Goal: Information Seeking & Learning: Learn about a topic

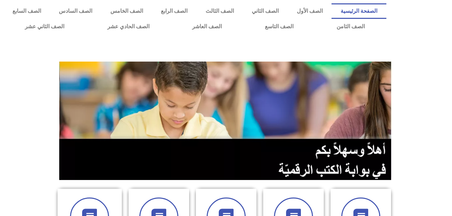
click at [30, 65] on section at bounding box center [226, 121] width 452 height 129
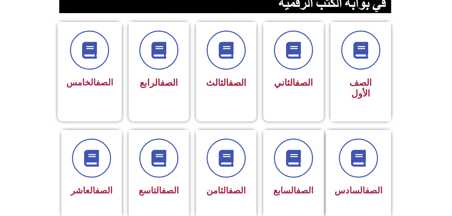
scroll to position [181, 0]
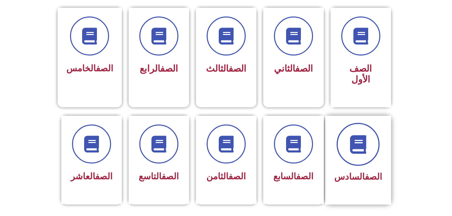
click at [354, 135] on icon at bounding box center [358, 144] width 19 height 19
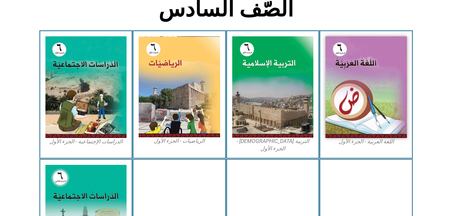
scroll to position [183, 0]
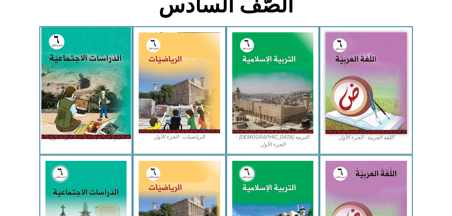
click at [106, 98] on img at bounding box center [86, 83] width 90 height 112
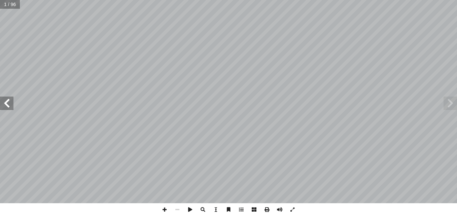
click at [7, 107] on span at bounding box center [6, 103] width 13 height 13
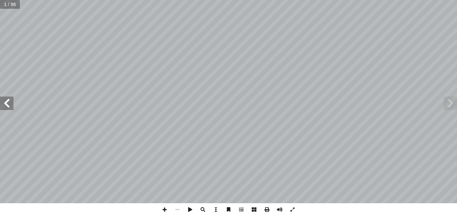
click at [7, 107] on span at bounding box center [6, 103] width 13 height 13
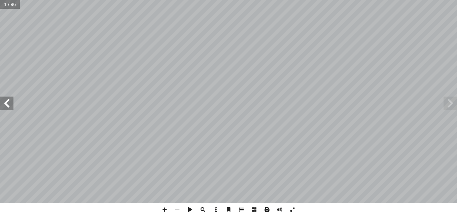
click at [7, 107] on span at bounding box center [6, 103] width 13 height 13
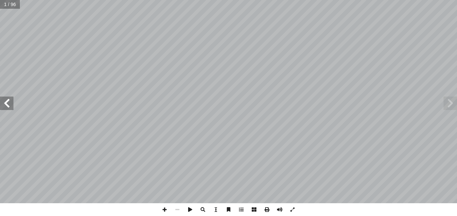
click at [7, 107] on span at bounding box center [6, 103] width 13 height 13
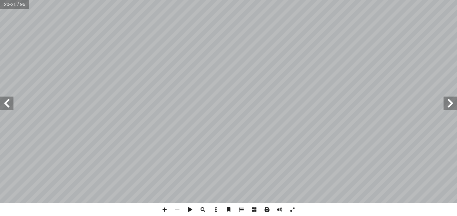
click at [7, 107] on span at bounding box center [6, 103] width 13 height 13
click at [448, 101] on span at bounding box center [450, 103] width 13 height 13
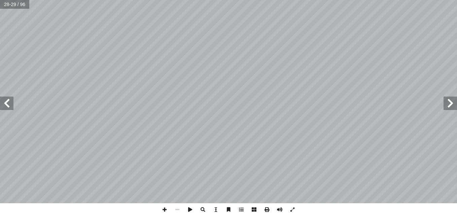
click at [448, 101] on span at bounding box center [450, 103] width 13 height 13
click at [446, 103] on span at bounding box center [450, 103] width 13 height 13
click at [9, 107] on span at bounding box center [6, 103] width 13 height 13
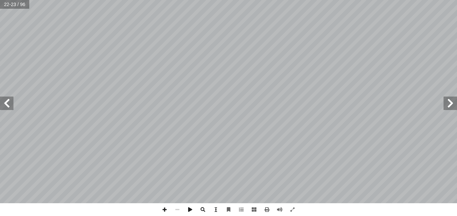
click at [11, 102] on span at bounding box center [6, 103] width 13 height 13
click at [449, 109] on span at bounding box center [450, 103] width 13 height 13
click at [9, 103] on span at bounding box center [6, 103] width 13 height 13
click at [8, 105] on span at bounding box center [6, 103] width 13 height 13
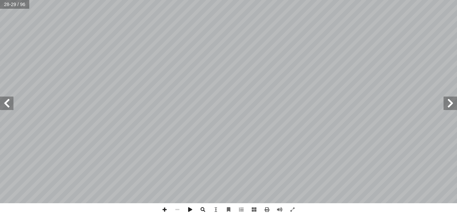
click at [8, 105] on span at bounding box center [6, 103] width 13 height 13
